Goal: Communication & Community: Share content

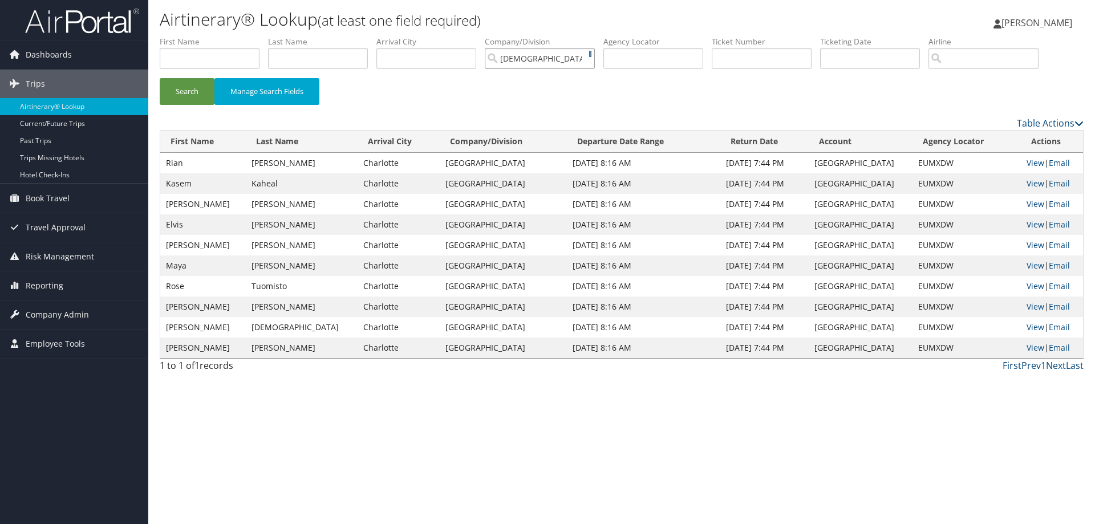
type input "Temple University"
click at [592, 58] on input "Temple University" at bounding box center [540, 58] width 110 height 21
click at [663, 55] on input "text" at bounding box center [653, 58] width 100 height 21
paste input "D7163Q"
type input "D7163Q"
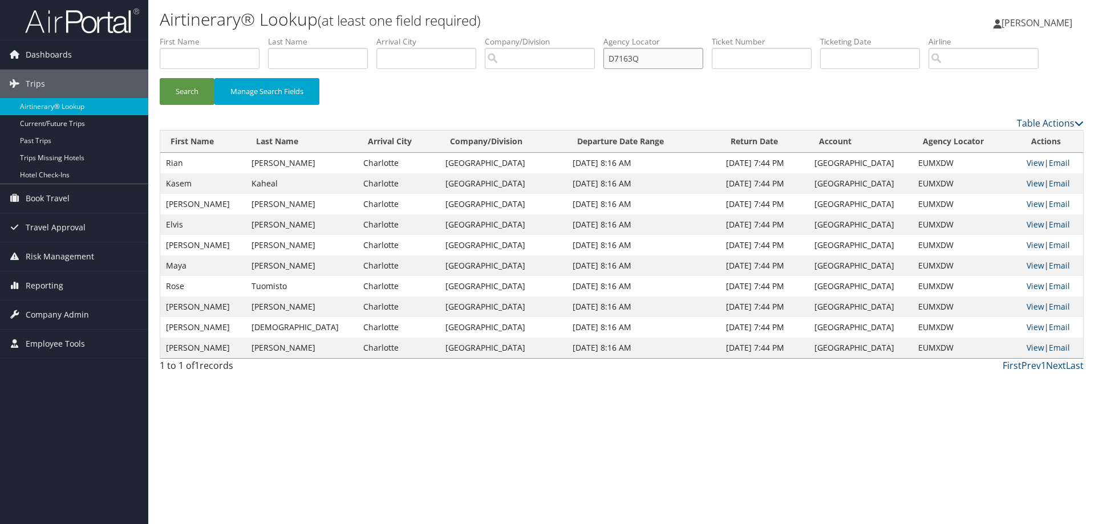
click at [160, 78] on button "Search" at bounding box center [187, 91] width 55 height 27
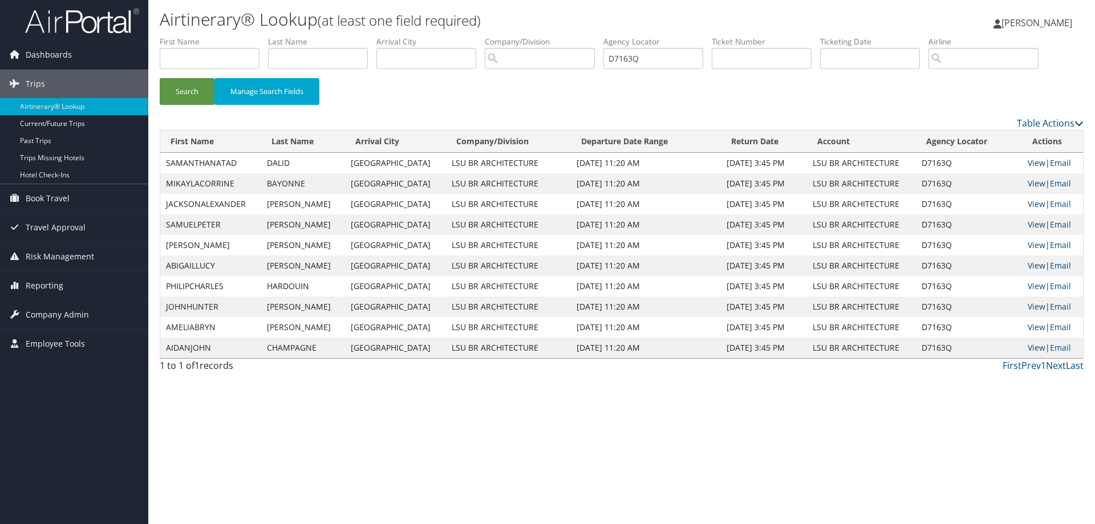
click at [1031, 163] on link "View" at bounding box center [1037, 162] width 18 height 11
click at [1033, 162] on link "View" at bounding box center [1037, 162] width 18 height 11
drag, startPoint x: 519, startPoint y: 70, endPoint x: 469, endPoint y: 70, distance: 50.2
click at [469, 36] on ul "First Name Last Name Departure City Arrival City Company/Division Airport/City …" at bounding box center [622, 36] width 924 height 0
paste input "D715T4-TP+"
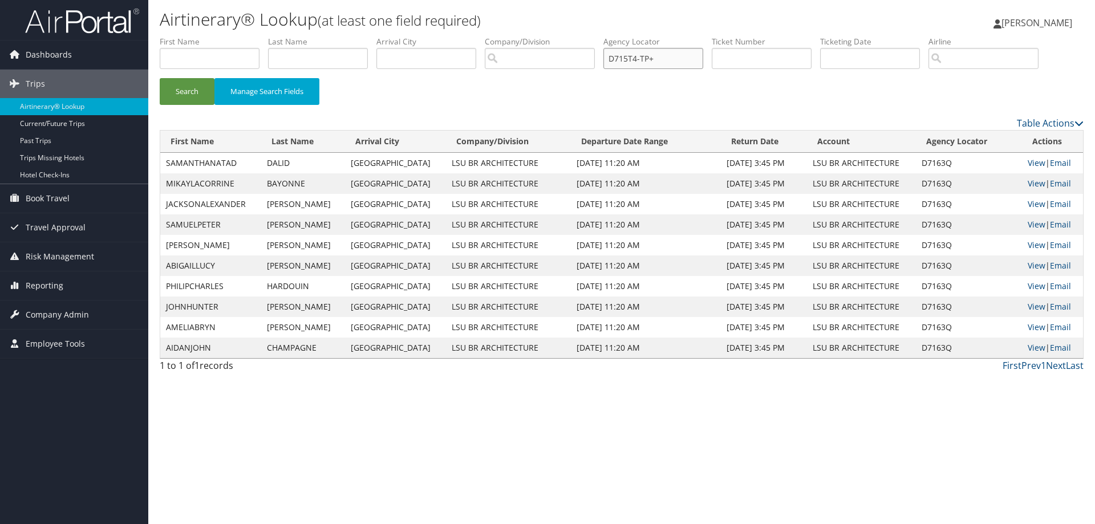
click at [160, 78] on button "Search" at bounding box center [187, 91] width 55 height 27
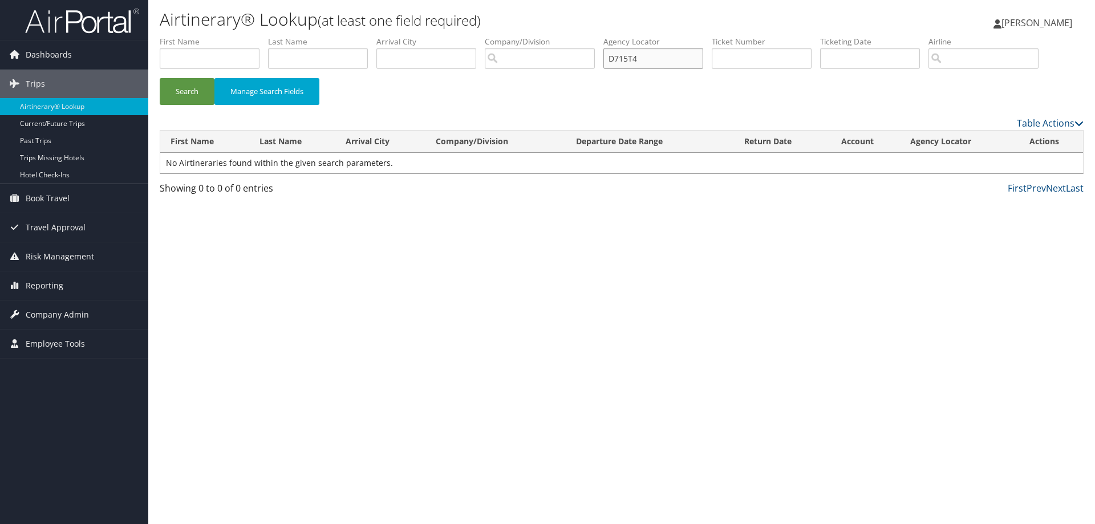
type input "D715T4"
click at [160, 78] on button "Search" at bounding box center [187, 91] width 55 height 27
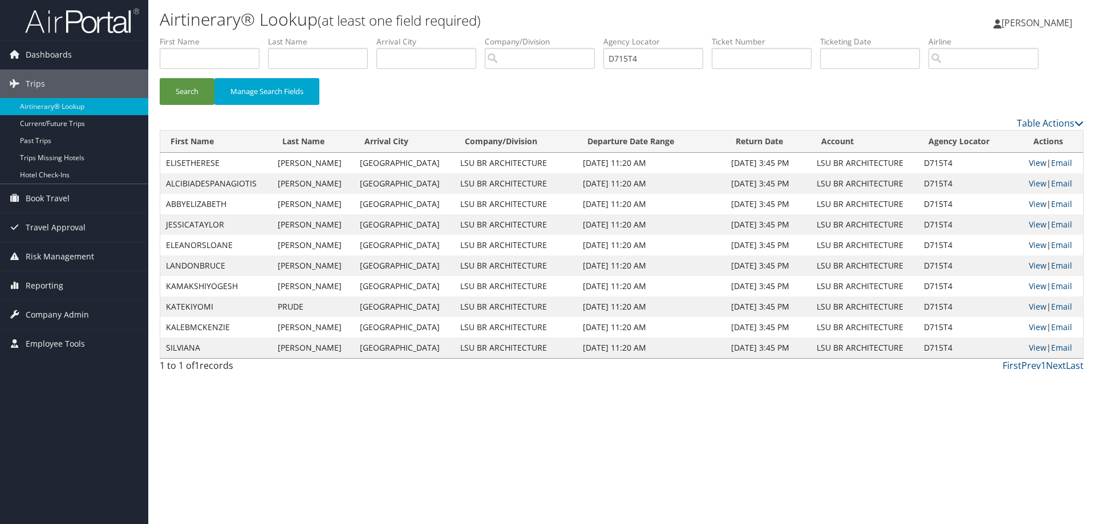
click at [1035, 159] on link "View" at bounding box center [1038, 162] width 18 height 11
click at [1030, 159] on link "View" at bounding box center [1038, 162] width 18 height 11
click at [1031, 161] on link "View" at bounding box center [1038, 162] width 18 height 11
drag, startPoint x: 662, startPoint y: 59, endPoint x: 469, endPoint y: 58, distance: 192.8
click at [469, 36] on ul "First Name Last Name Departure City Arrival City Company/Division Airport/City …" at bounding box center [622, 36] width 924 height 0
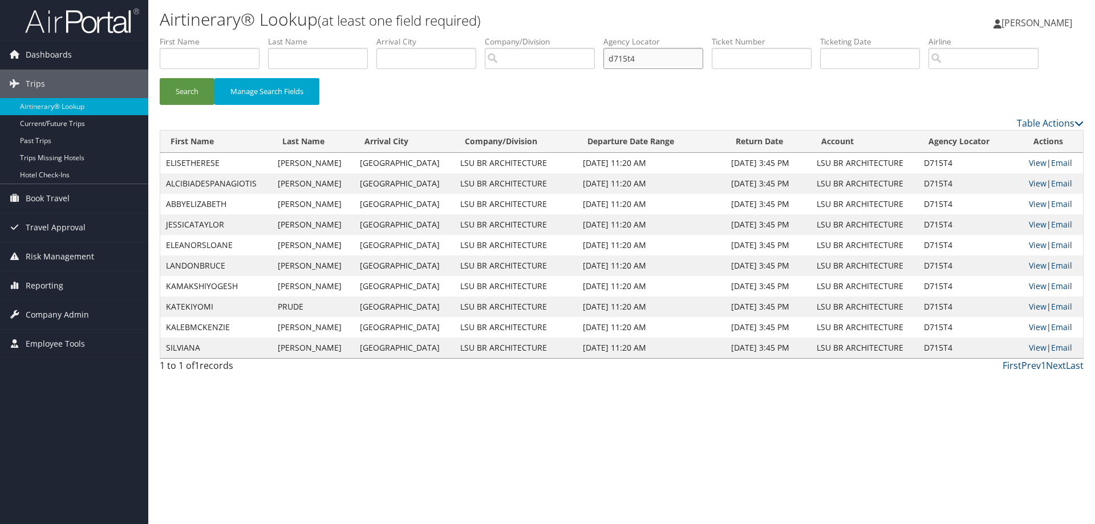
type input "d715t4"
click at [160, 78] on button "Search" at bounding box center [187, 91] width 55 height 27
click at [1030, 159] on link "View" at bounding box center [1038, 162] width 18 height 11
drag, startPoint x: 674, startPoint y: 63, endPoint x: 450, endPoint y: 56, distance: 223.7
click at [450, 36] on ul "First Name Last Name Departure City Arrival City Company/Division Airport/City …" at bounding box center [622, 36] width 924 height 0
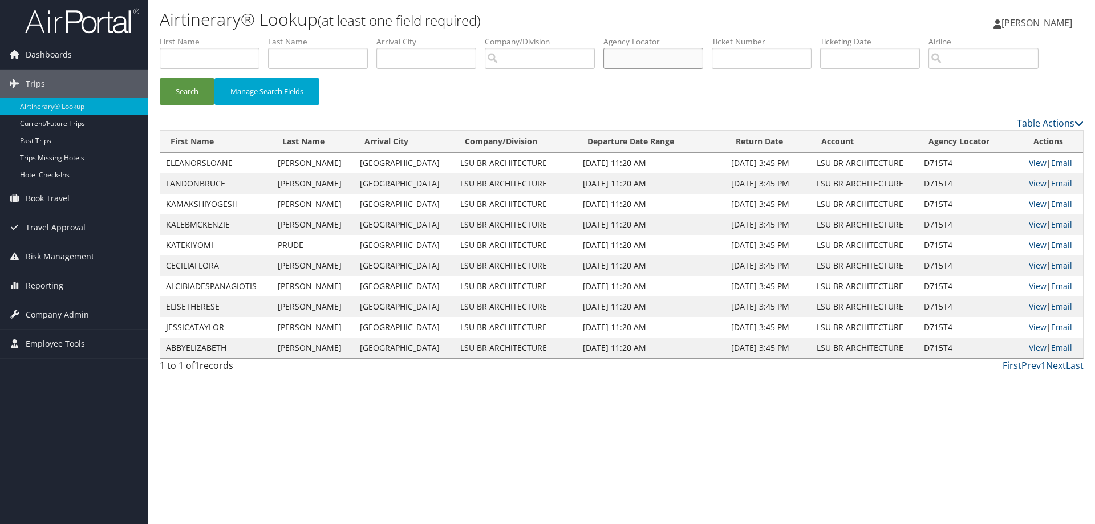
paste input "D7163Q-TP+"
click at [160, 78] on button "Search" at bounding box center [187, 91] width 55 height 27
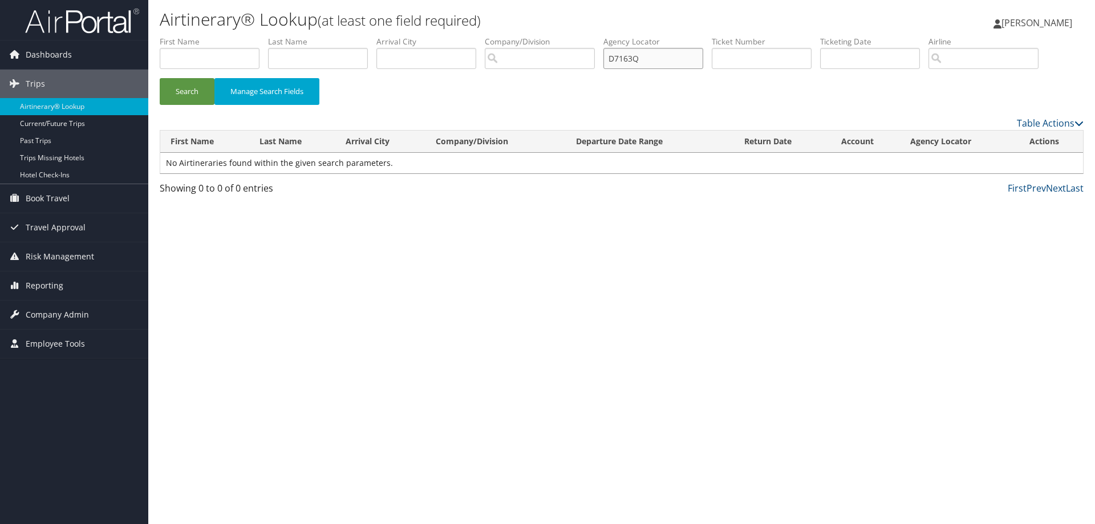
click at [160, 78] on button "Search" at bounding box center [187, 91] width 55 height 27
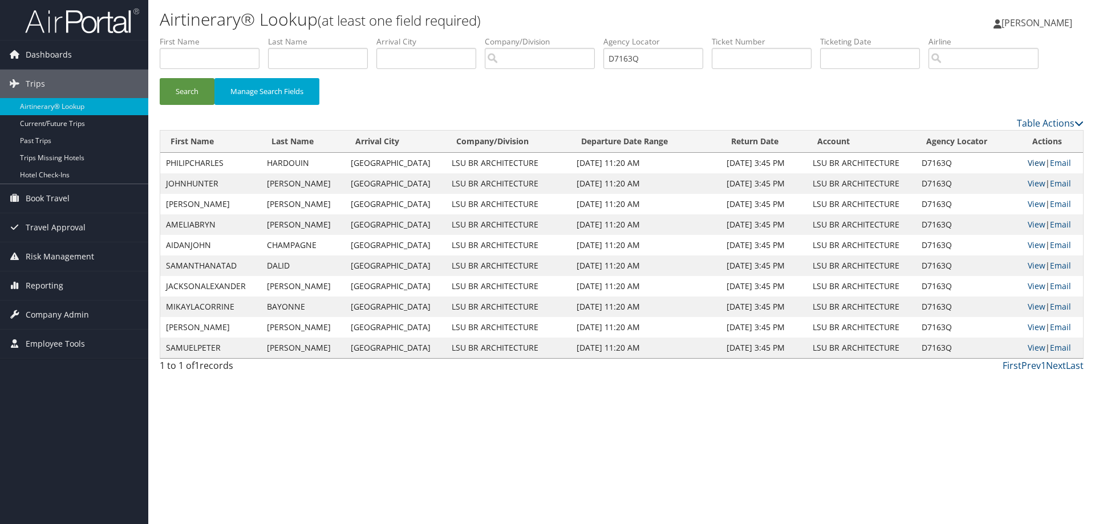
click at [1028, 161] on link "View" at bounding box center [1037, 162] width 18 height 11
click at [656, 58] on input "D7163Q" at bounding box center [653, 58] width 100 height 21
type input "D715T4"
click at [160, 78] on button "Search" at bounding box center [187, 91] width 55 height 27
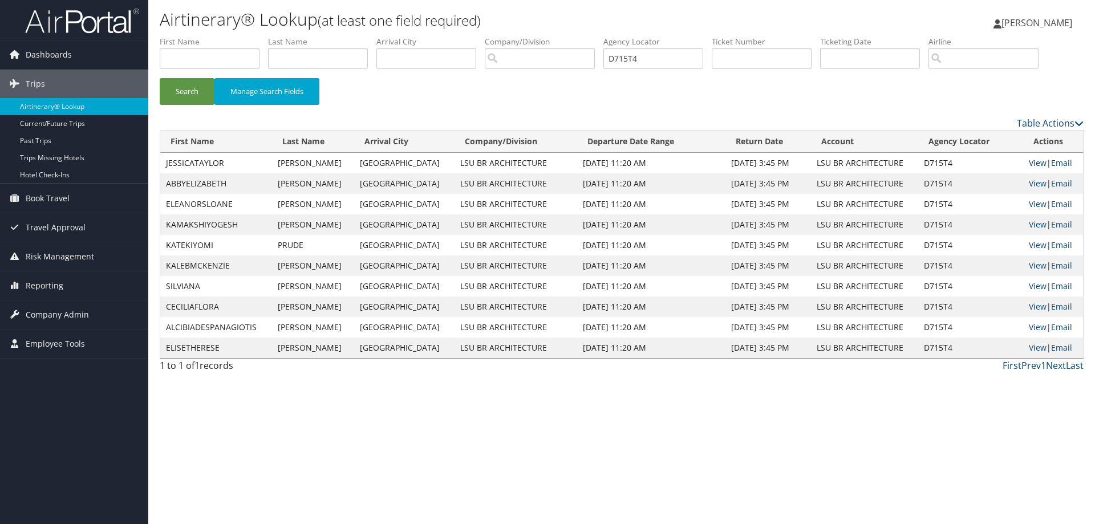
click at [1030, 160] on link "View" at bounding box center [1038, 162] width 18 height 11
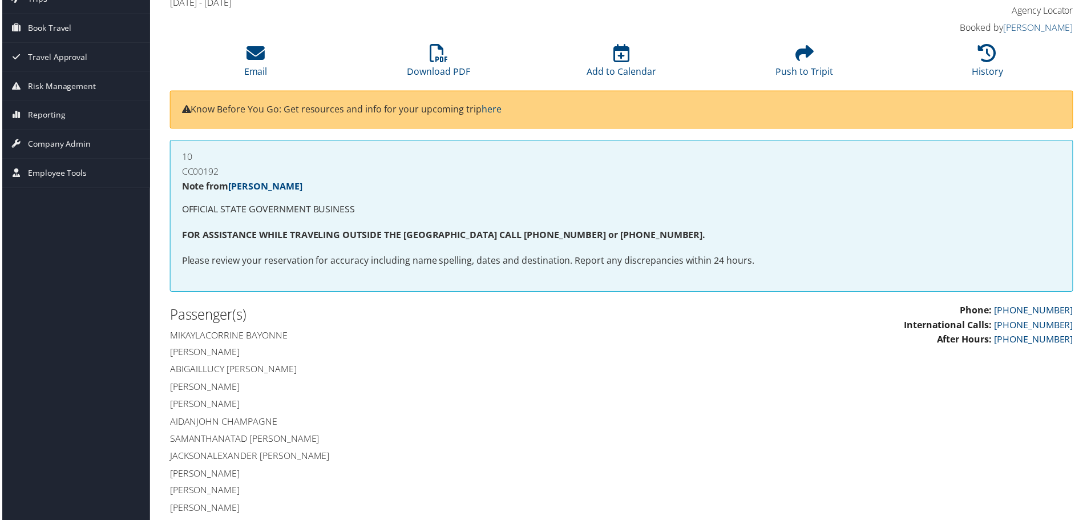
scroll to position [11, 0]
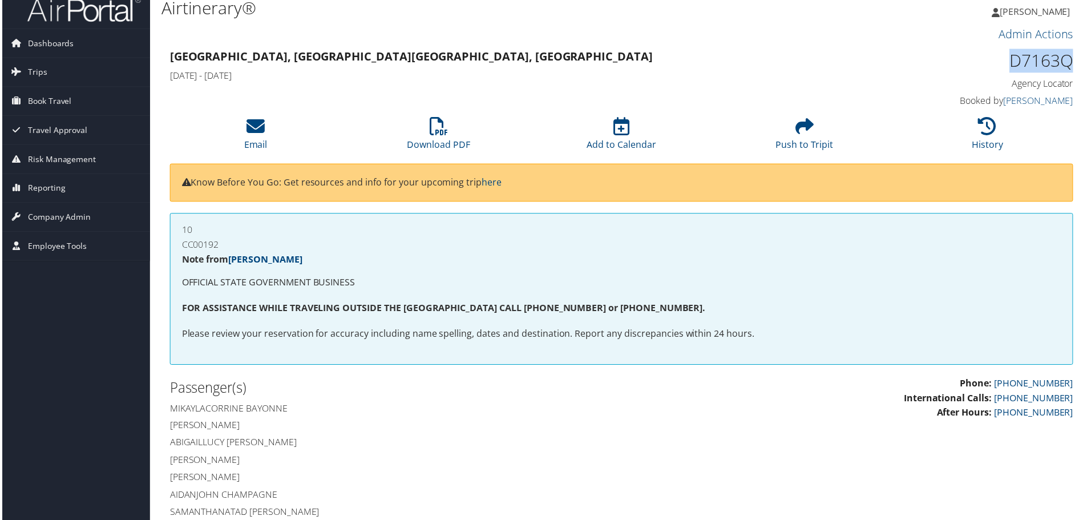
drag, startPoint x: 1008, startPoint y: 59, endPoint x: 1068, endPoint y: 60, distance: 60.5
click at [1068, 60] on h1 "D7163Q" at bounding box center [968, 61] width 214 height 24
copy h1 "D7163Q"
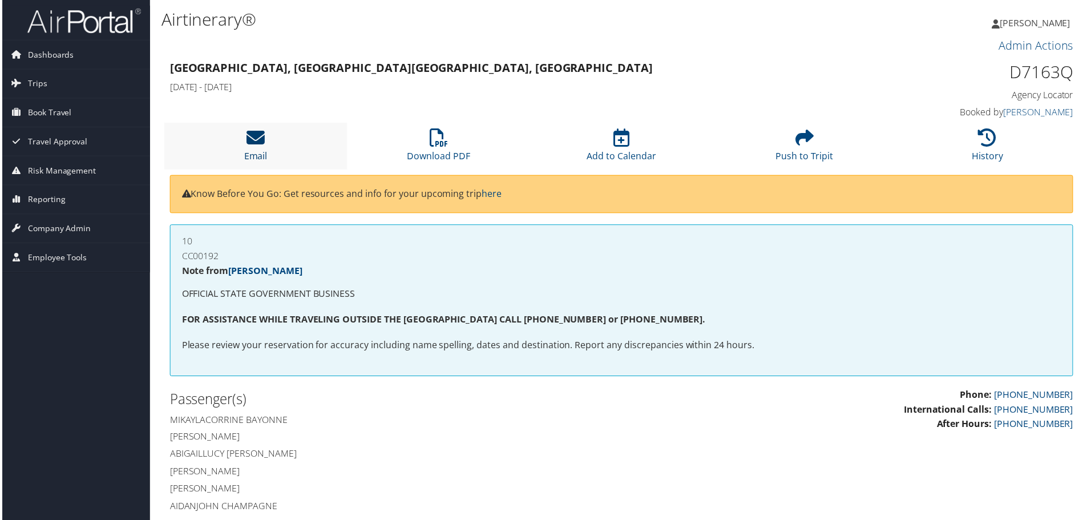
click at [256, 138] on icon at bounding box center [254, 138] width 18 height 18
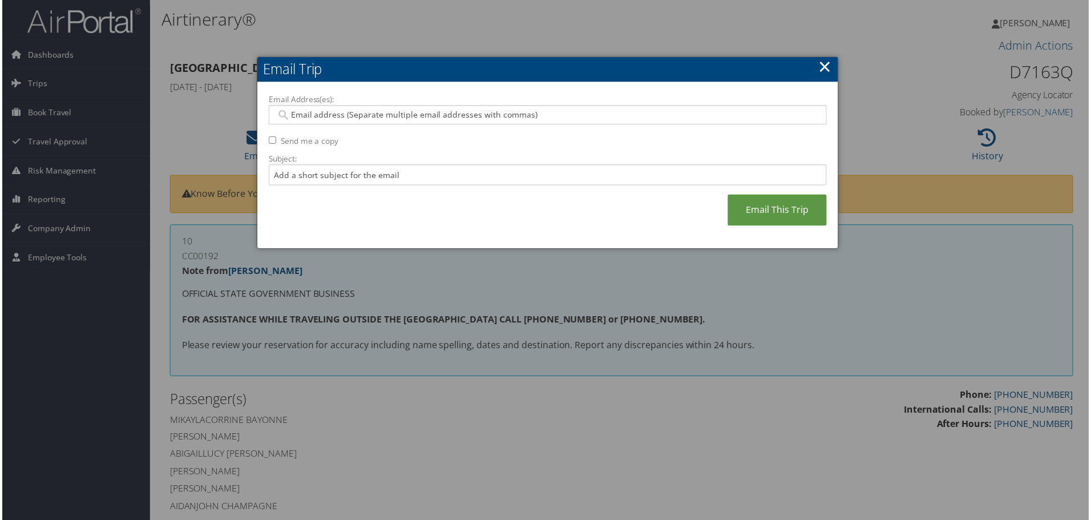
click at [347, 114] on input "Email Address(es):" at bounding box center [547, 115] width 545 height 11
paste input "holmquist1@lsu.edu"
type input "holmquist1@lsu.edu"
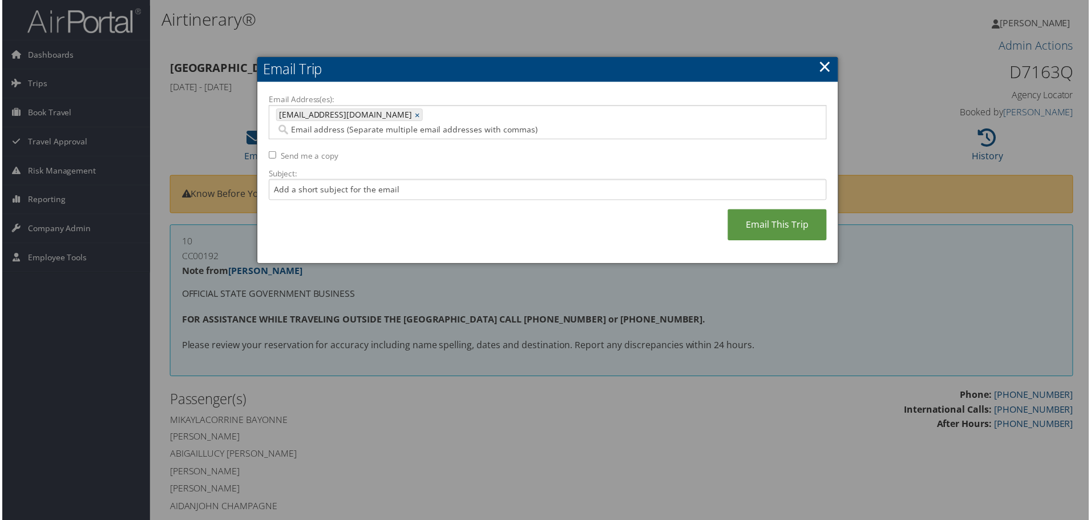
click at [270, 152] on input "Send me a copy" at bounding box center [271, 155] width 7 height 7
checkbox input "true"
click at [305, 180] on input "Subject:" at bounding box center [548, 190] width 560 height 21
type input "l"
type input "LSU STUDY ABROAD VCE 2"
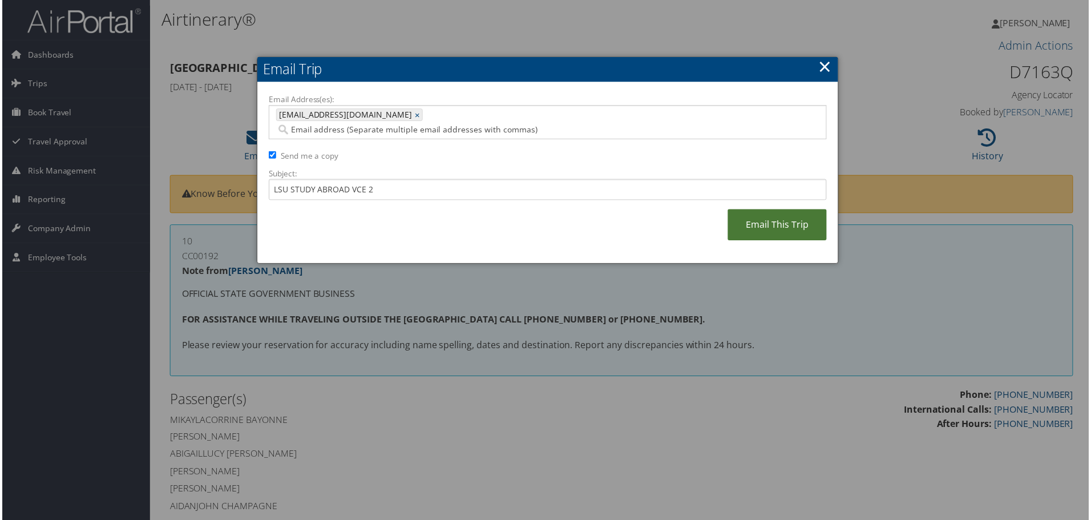
click at [773, 212] on link "Email This Trip" at bounding box center [777, 225] width 99 height 31
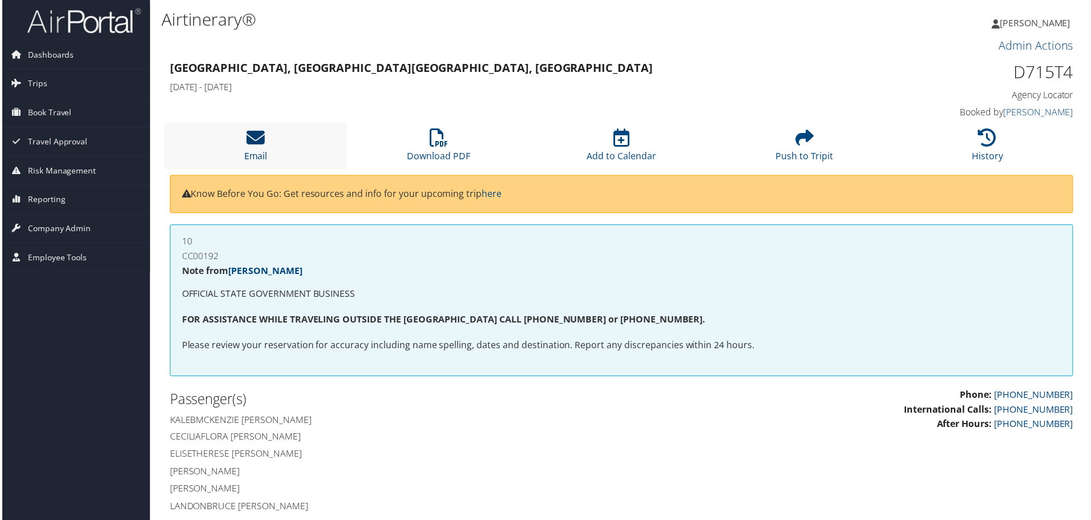
click at [254, 141] on icon at bounding box center [254, 138] width 18 height 18
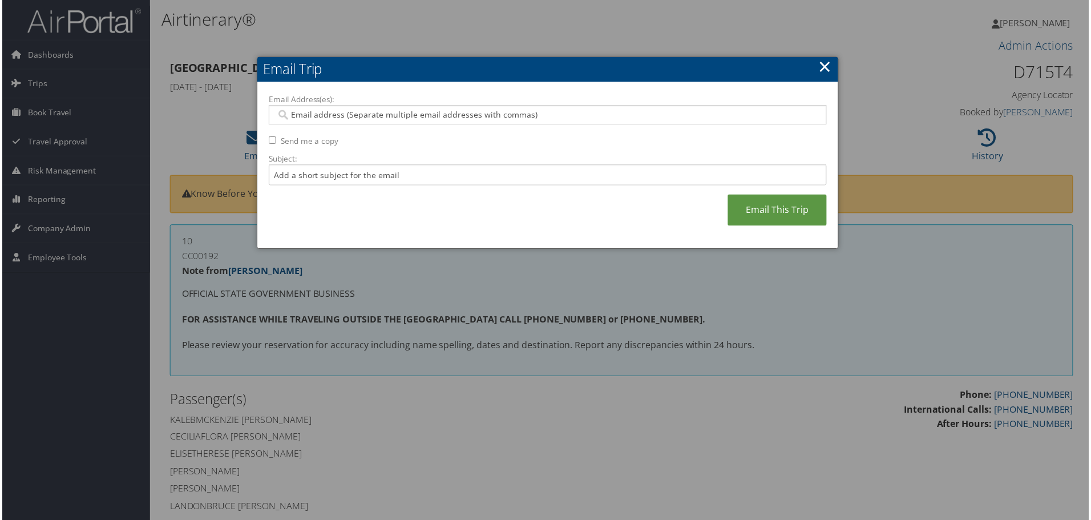
click at [357, 115] on input "Email Address(es):" at bounding box center [547, 115] width 545 height 11
paste input "D715T4-TP+"
type input "D715T4-TP+"
click at [328, 114] on link "×" at bounding box center [329, 115] width 7 height 11
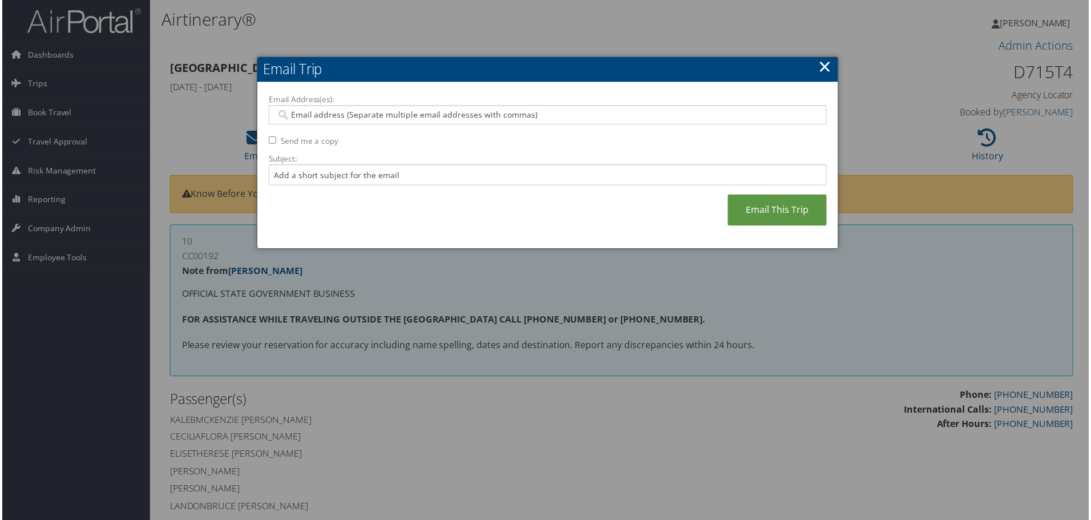
click at [339, 114] on input "Email Address(es):" at bounding box center [547, 115] width 545 height 11
paste input "holmquist1@lsu.edu"
type input "holmquist1@lsu.edu"
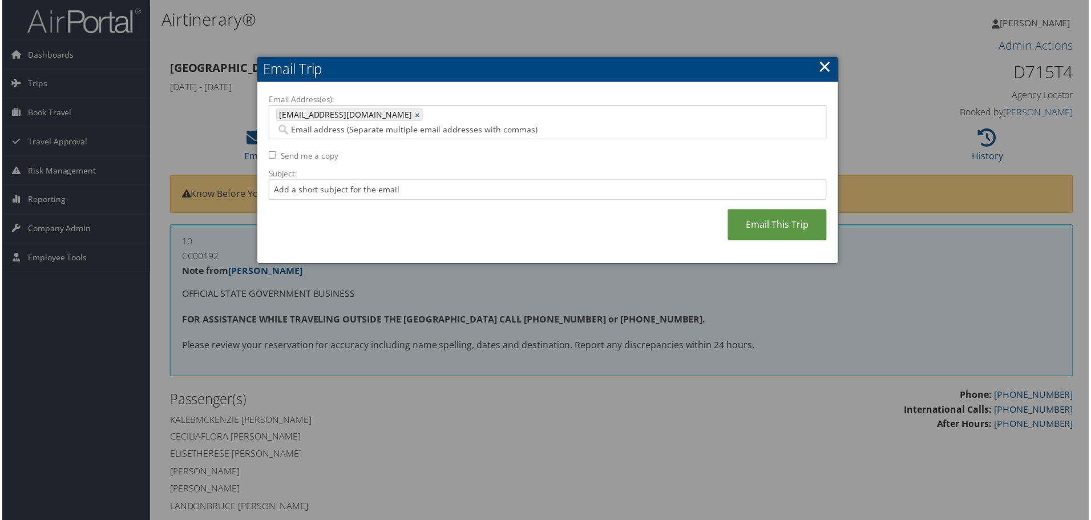
click at [271, 152] on input "Send me a copy" at bounding box center [271, 155] width 7 height 7
checkbox input "true"
click at [301, 180] on input "Subject:" at bounding box center [548, 190] width 560 height 21
type input "LSU STUDY ABROAD VCE 1"
click at [773, 210] on link "Email This Trip" at bounding box center [777, 225] width 99 height 31
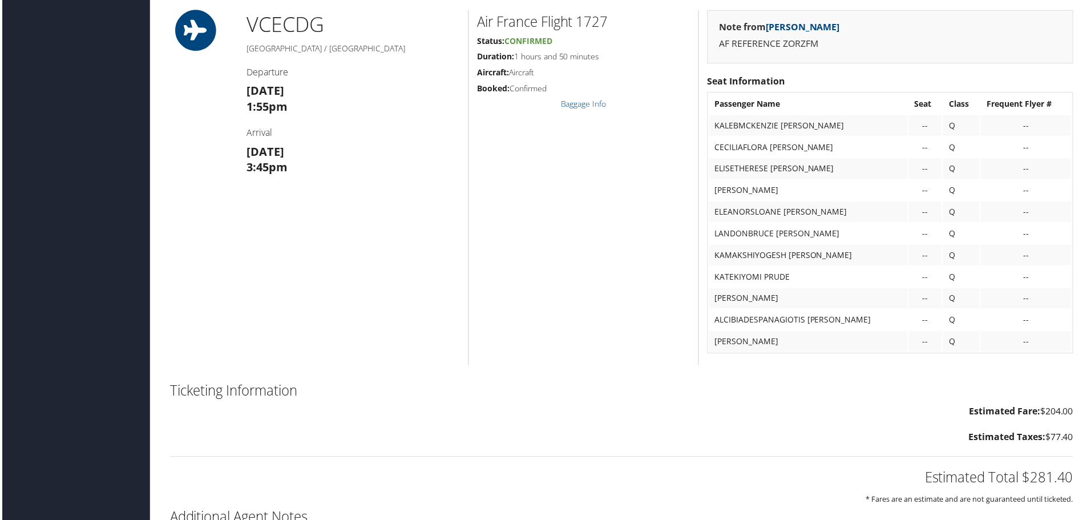
scroll to position [1255, 0]
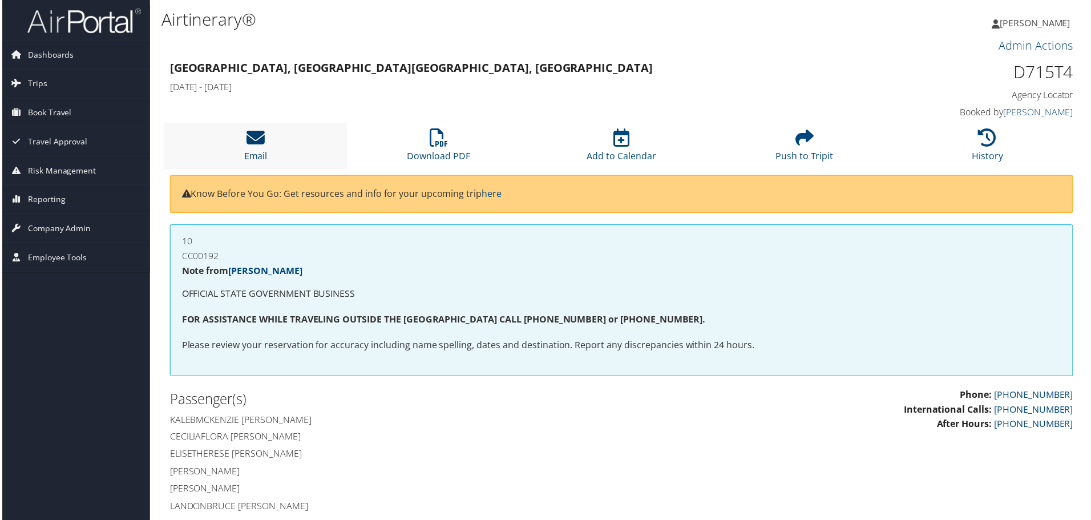
click at [249, 137] on icon at bounding box center [254, 138] width 18 height 18
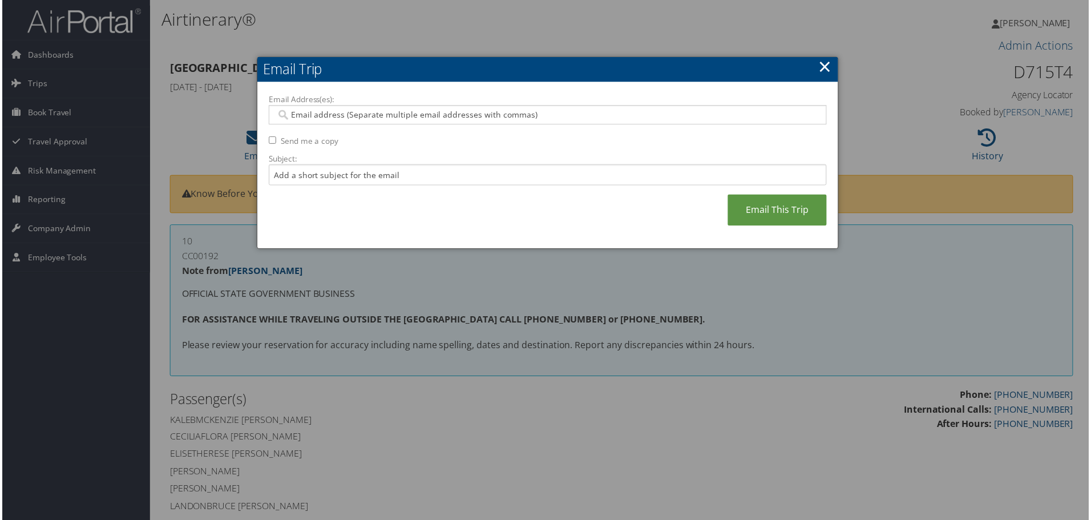
click at [297, 115] on input "Email Address(es):" at bounding box center [547, 115] width 545 height 11
click at [315, 115] on input "Email Address(es):" at bounding box center [547, 115] width 545 height 11
paste input "[EMAIL_ADDRESS][DOMAIN_NAME]"
type input "[EMAIL_ADDRESS][DOMAIN_NAME]"
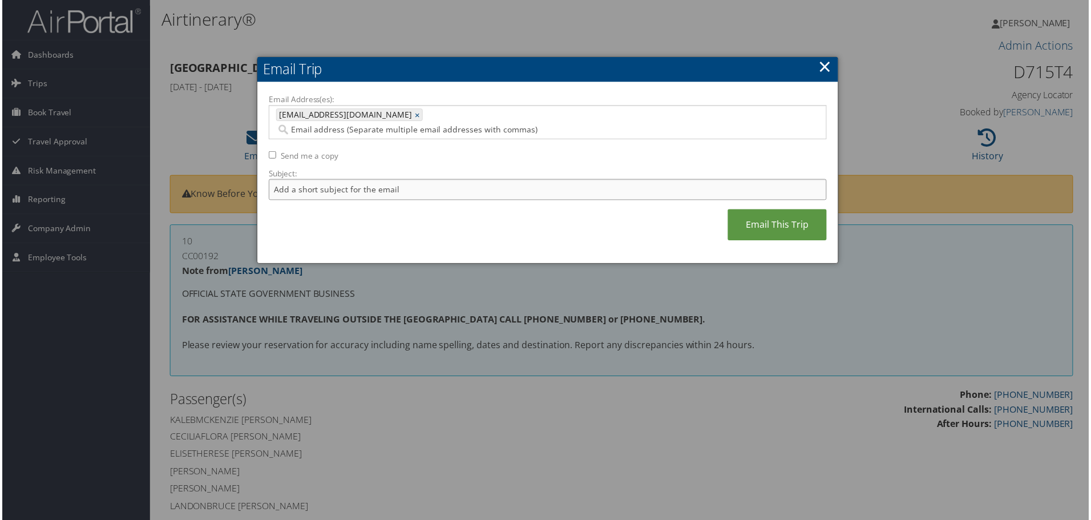
click at [319, 180] on input "Subject:" at bounding box center [548, 190] width 560 height 21
type input "LSU STUDY ABROAD VCE 1"
click at [781, 210] on link "Email This Trip" at bounding box center [777, 225] width 99 height 31
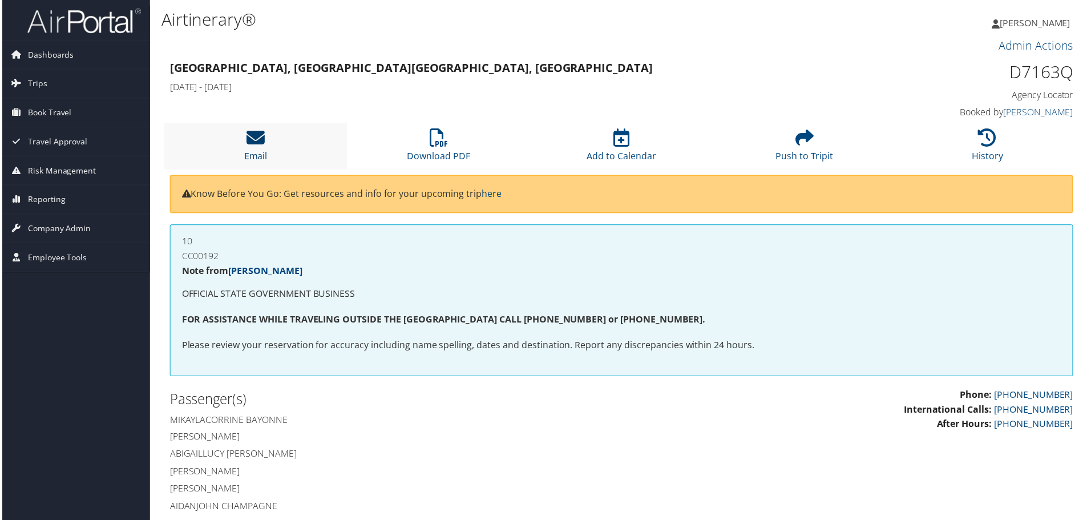
click at [256, 136] on icon at bounding box center [254, 138] width 18 height 18
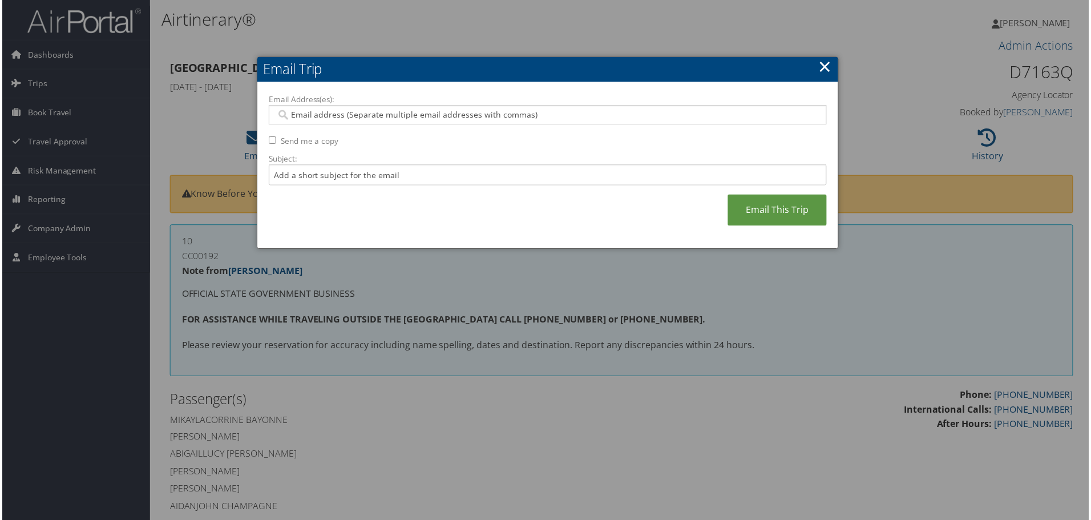
click at [379, 116] on input "Email Address(es):" at bounding box center [547, 115] width 545 height 11
paste input "D7163Q-TP+"
type input "D7163Q-TP+"
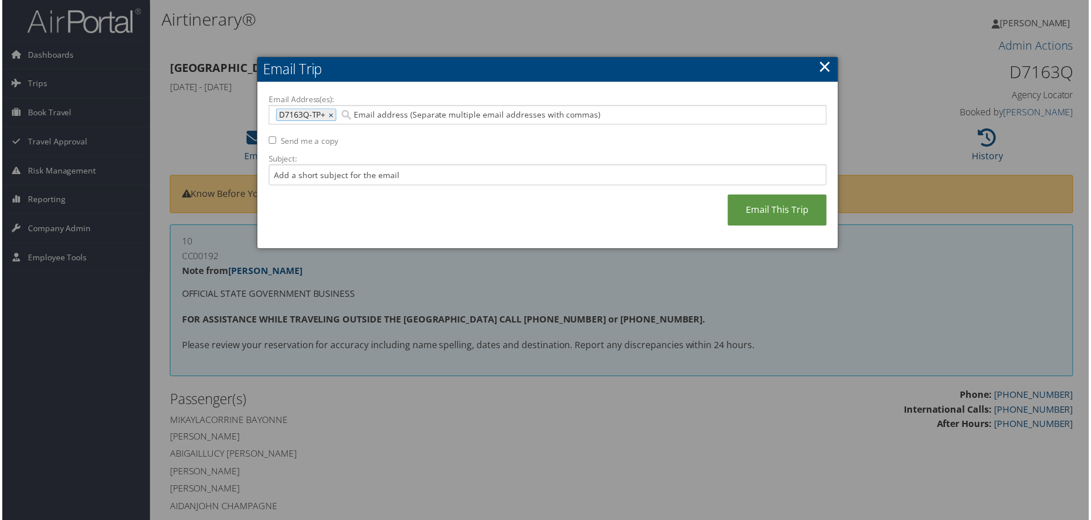
type input "D7163Q-TP+"
click at [340, 114] on input "Email Address(es):" at bounding box center [547, 115] width 545 height 11
paste input "[EMAIL_ADDRESS][DOMAIN_NAME]"
type input "[EMAIL_ADDRESS][DOMAIN_NAME]"
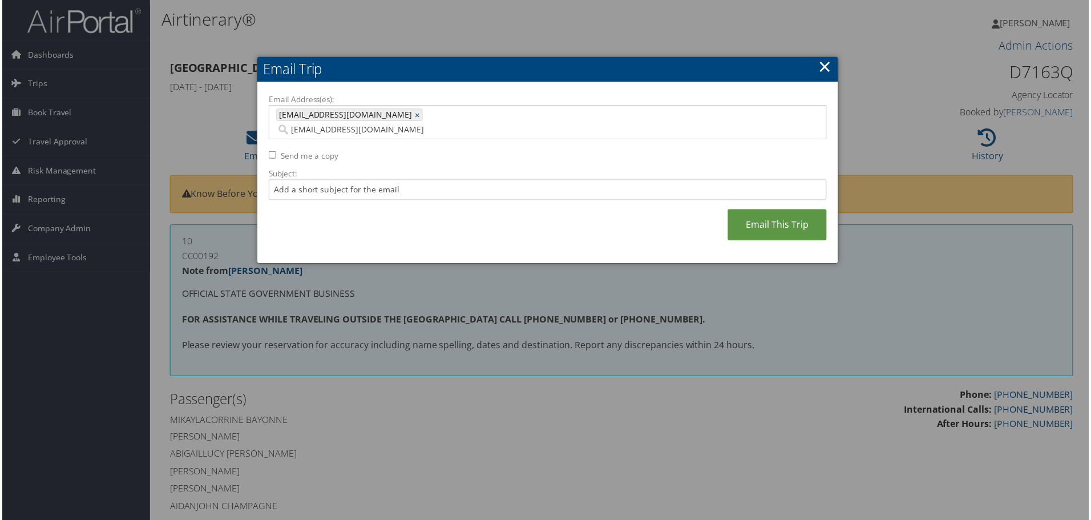
type input "[EMAIL_ADDRESS][DOMAIN_NAME]"
click at [343, 180] on input "Subject:" at bounding box center [548, 190] width 560 height 21
type input "LSU STUDY ABROAD VCE 2"
click at [772, 210] on link "Email This Trip" at bounding box center [777, 225] width 99 height 31
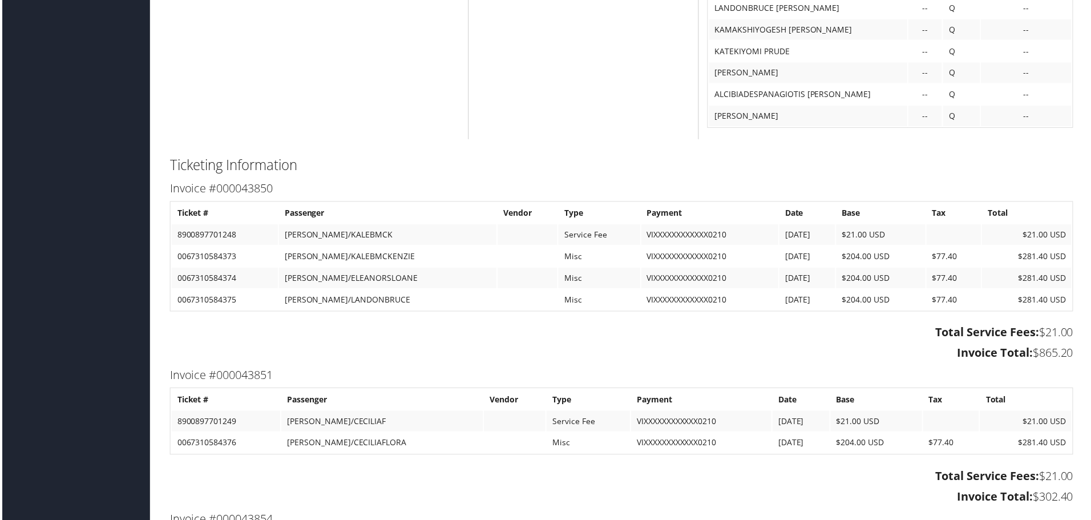
scroll to position [1372, 0]
